Goal: Information Seeking & Learning: Learn about a topic

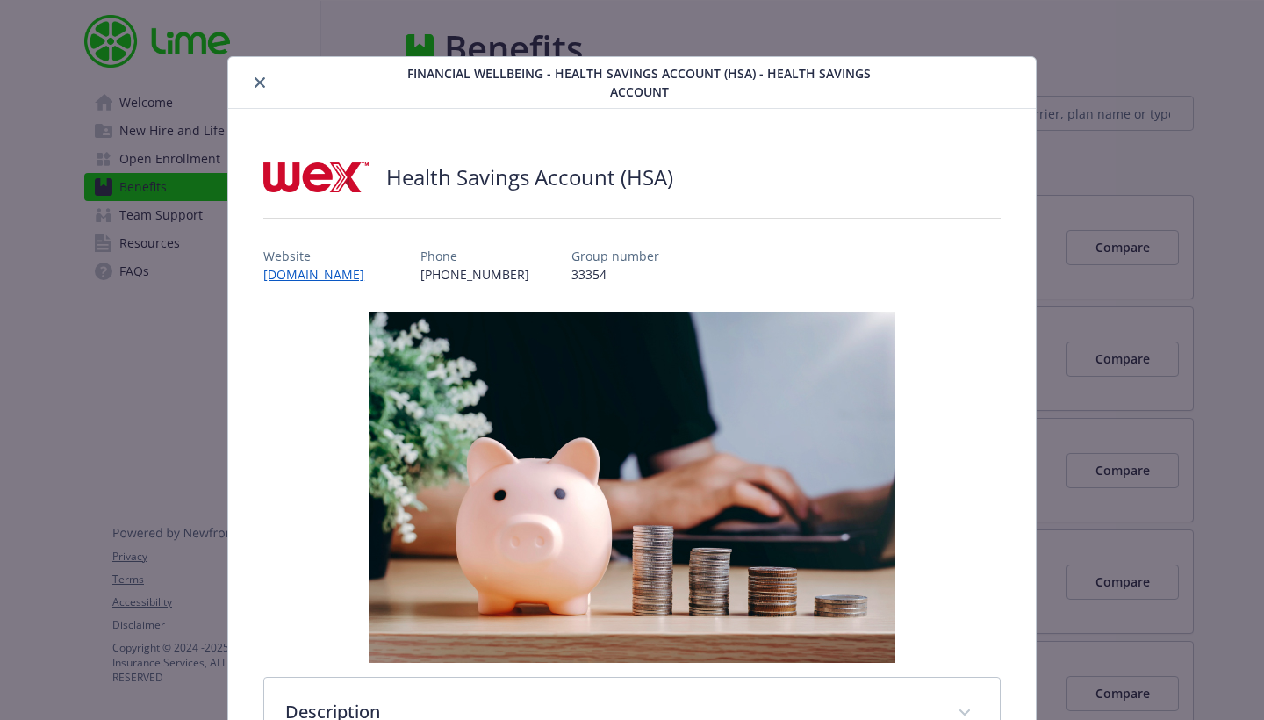
scroll to position [53, 0]
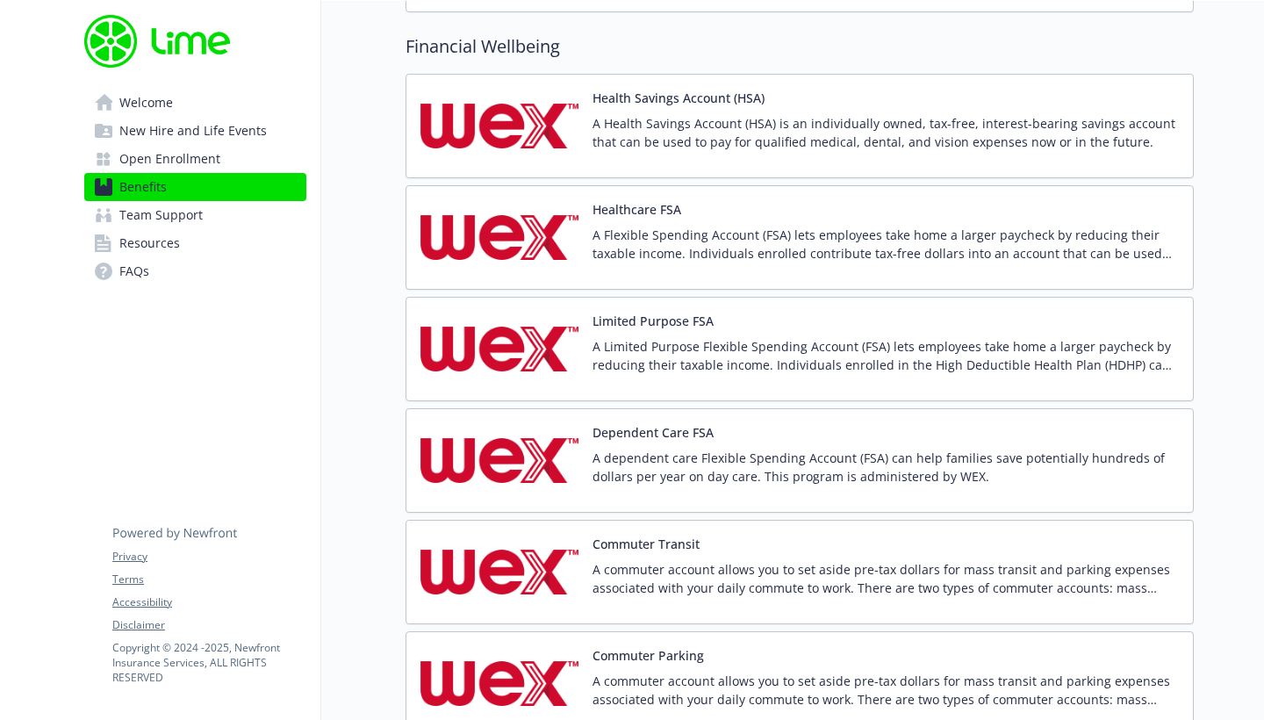
scroll to position [2210, 0]
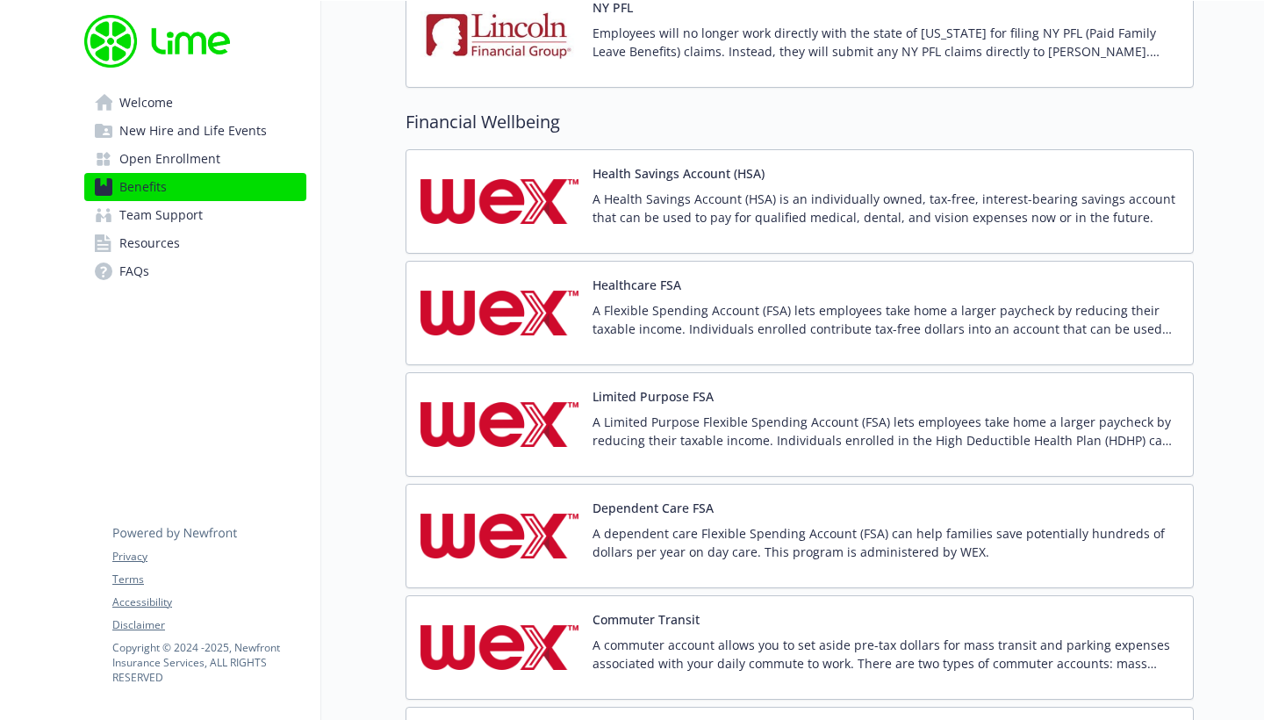
click at [620, 183] on div "Health Savings Account (HSA) A Health Savings Account (HSA) is an individually …" at bounding box center [885, 201] width 586 height 75
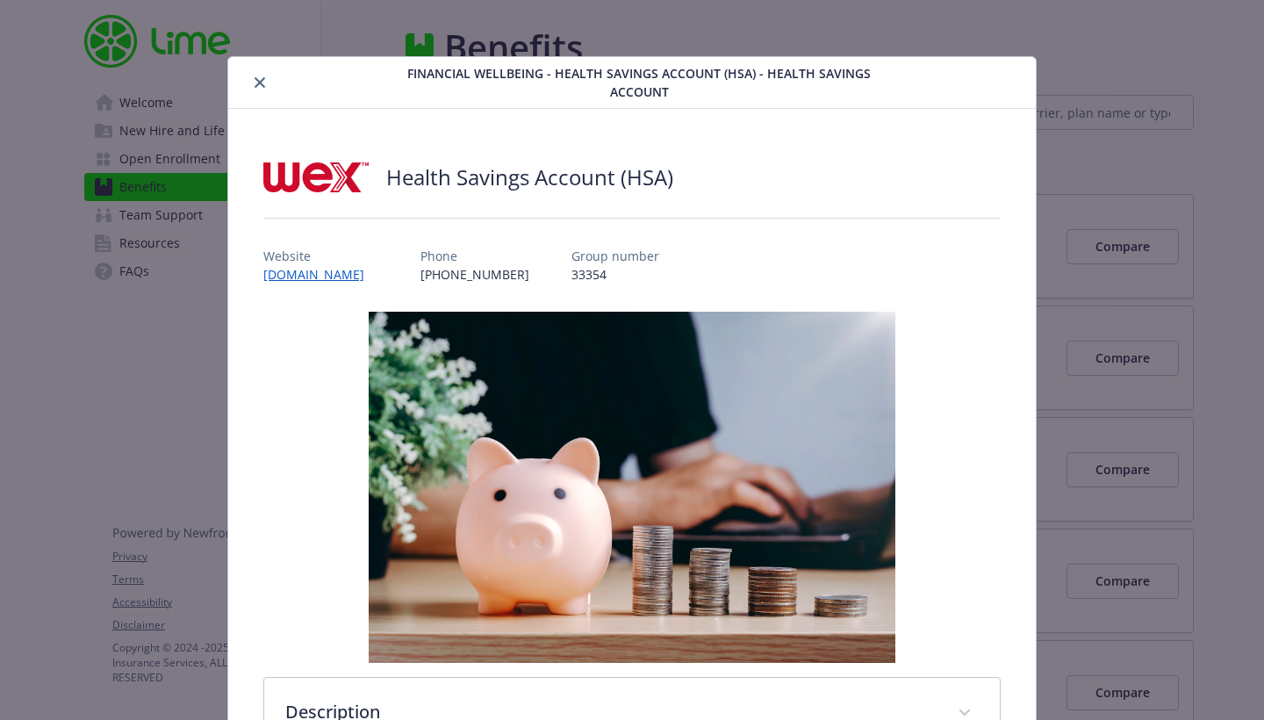
scroll to position [53, 0]
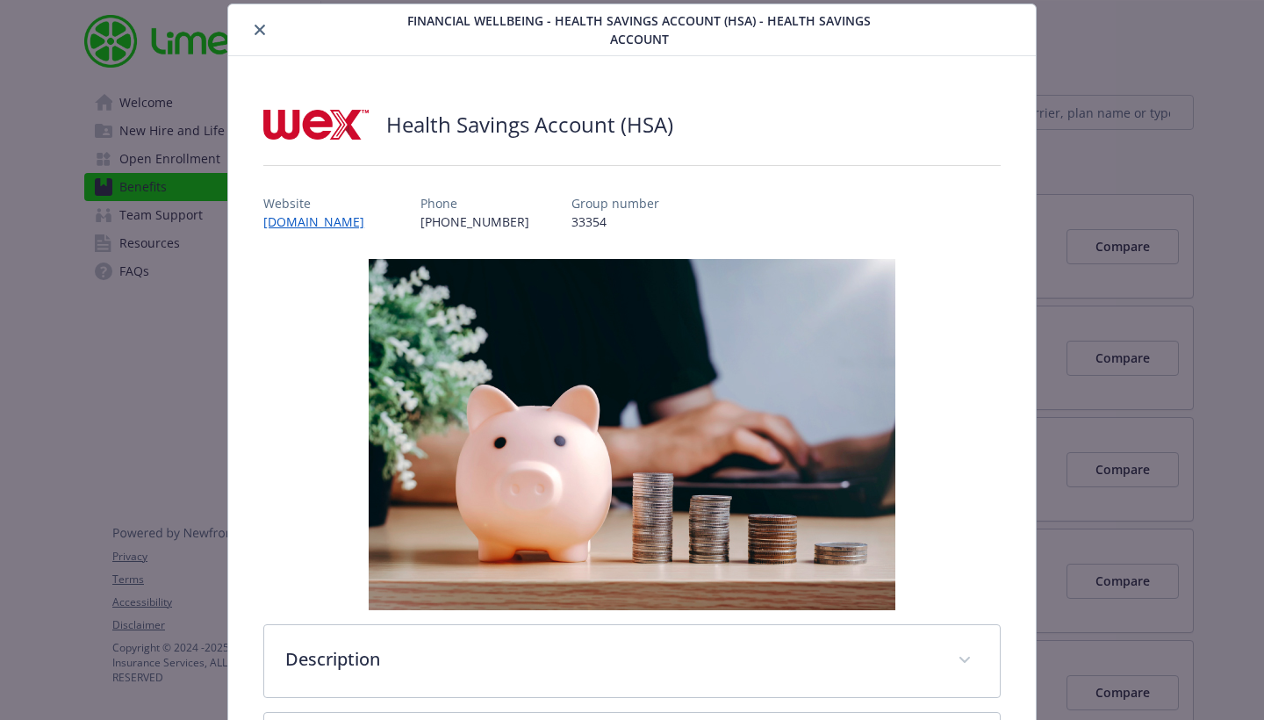
click at [341, 221] on link "[DOMAIN_NAME]" at bounding box center [320, 221] width 115 height 17
